Goal: Find specific page/section: Find specific page/section

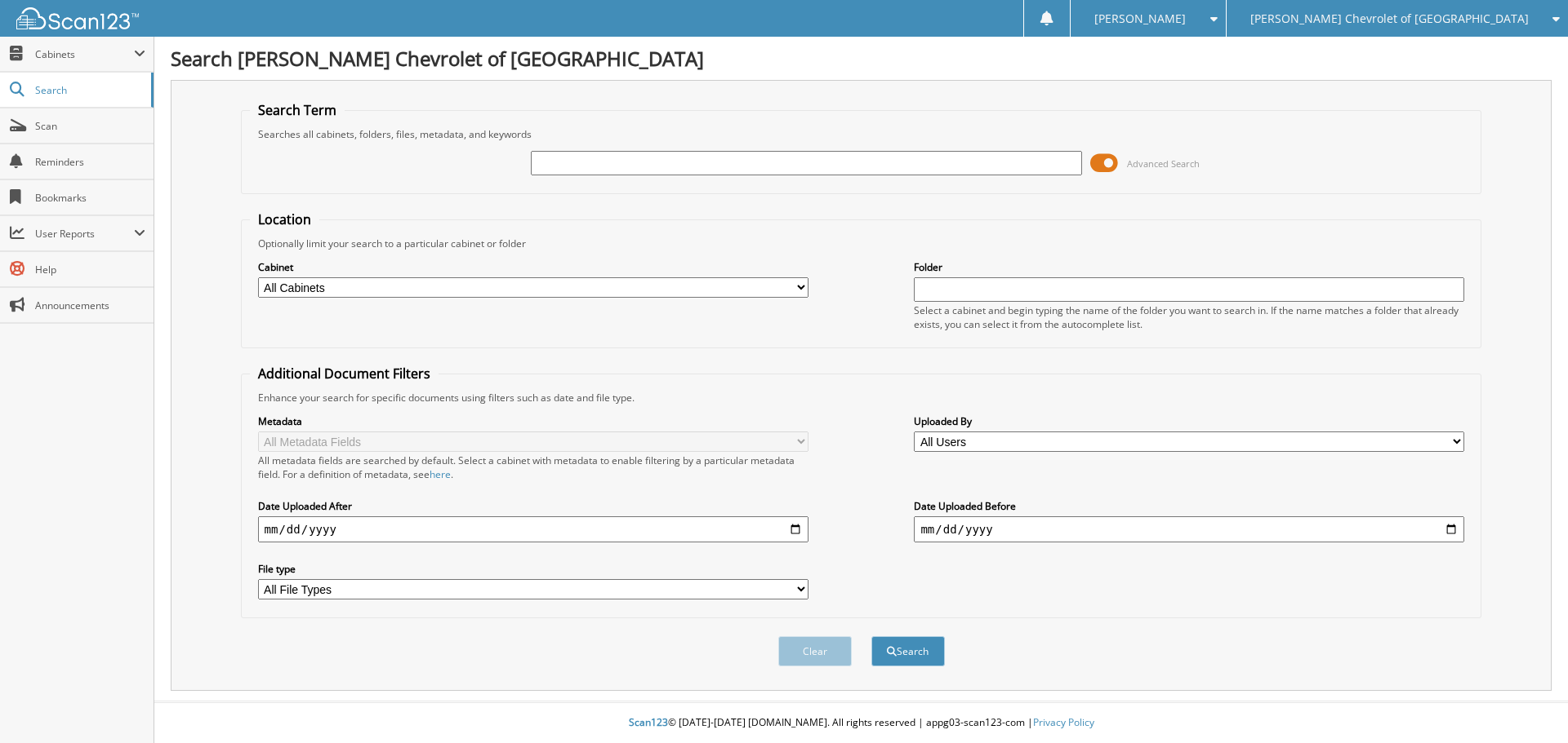
click at [638, 169] on input "text" at bounding box center [805, 163] width 550 height 25
type input "6T25611"
click at [871, 636] on button "Search" at bounding box center [907, 651] width 74 height 30
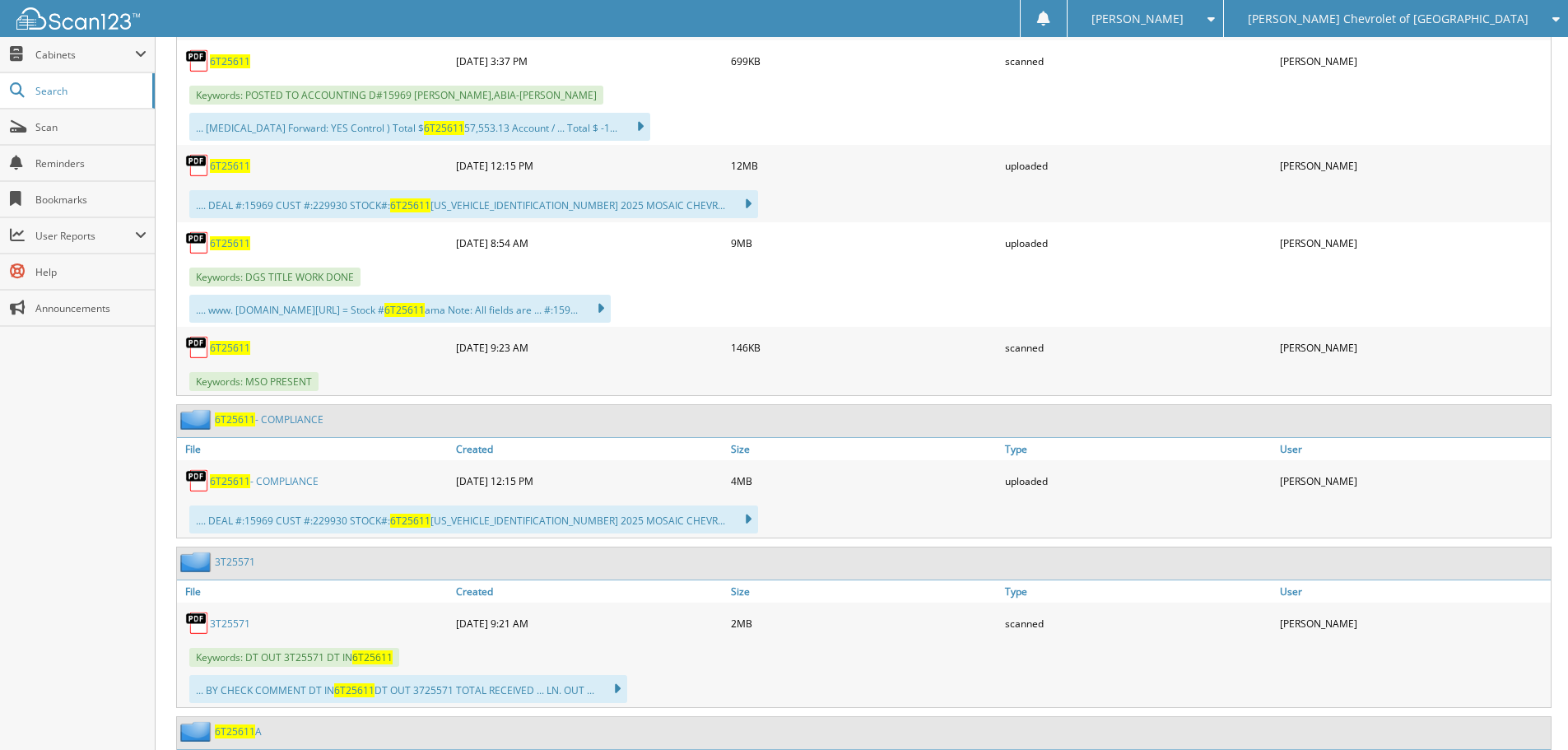
scroll to position [988, 0]
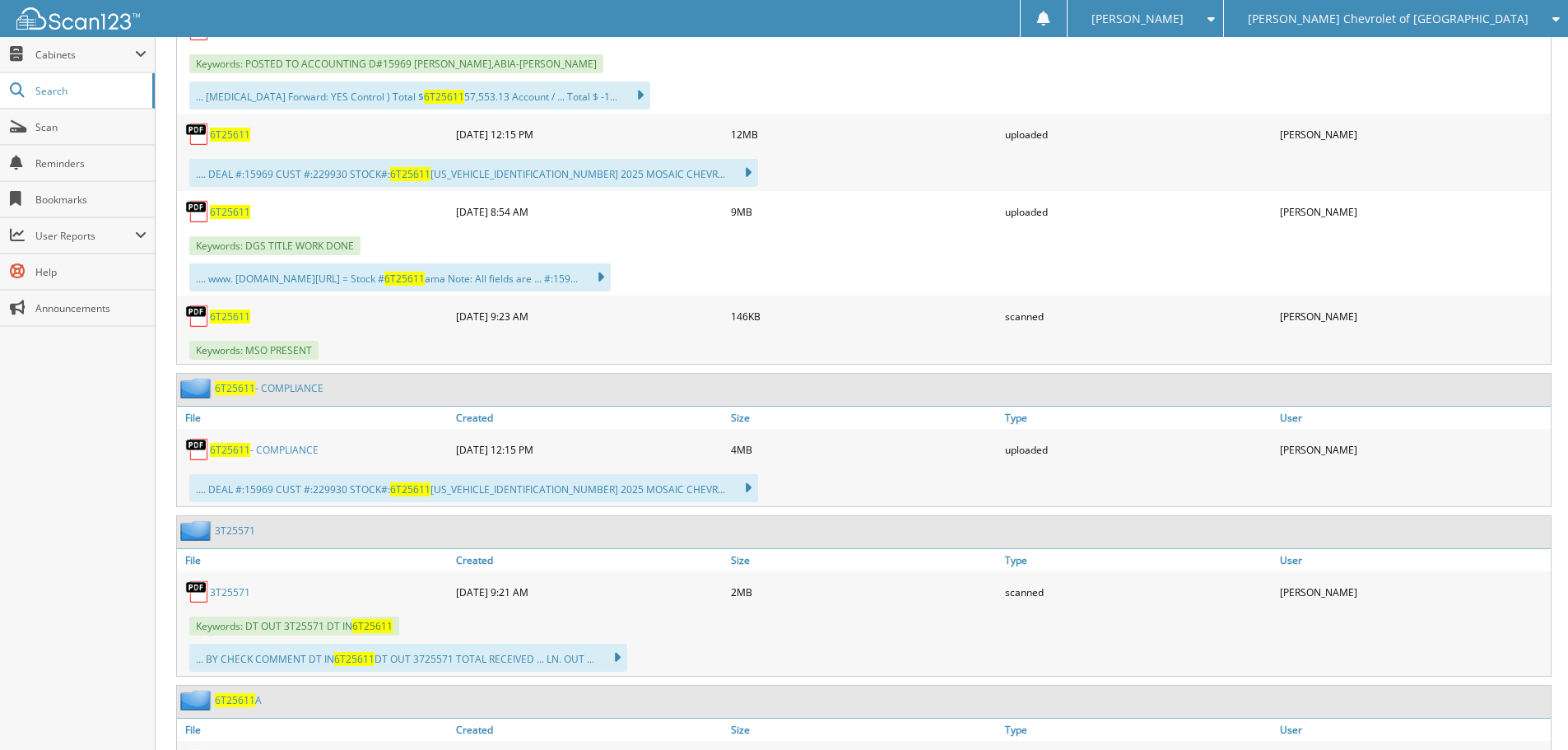
click at [296, 449] on link "6T25611 - COMPLIANCE" at bounding box center [265, 449] width 108 height 14
